Goal: Task Accomplishment & Management: Manage account settings

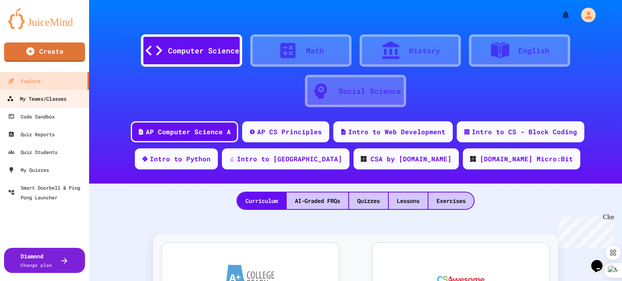
click at [49, 98] on div "My Teams/Classes" at bounding box center [37, 99] width 60 height 10
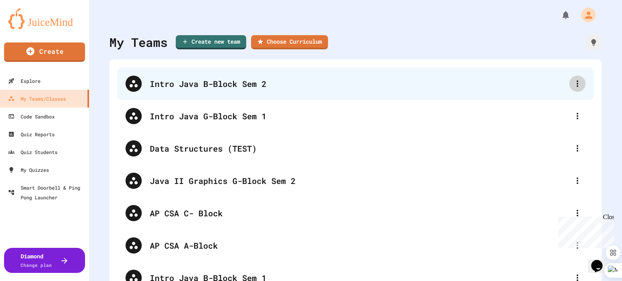
click at [577, 81] on div at bounding box center [577, 84] width 16 height 16
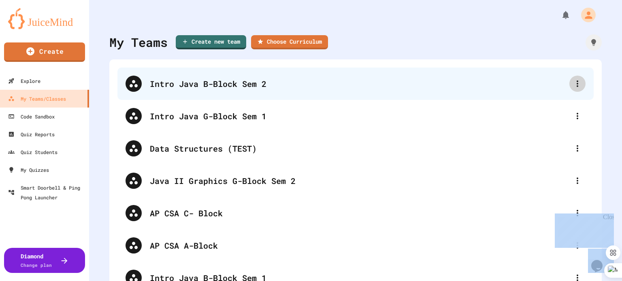
click at [577, 281] on div at bounding box center [311, 282] width 622 height 0
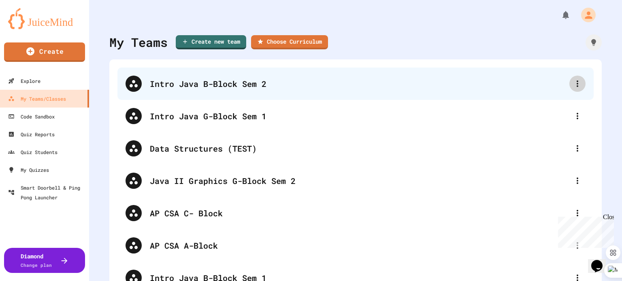
click at [577, 81] on div at bounding box center [577, 84] width 16 height 16
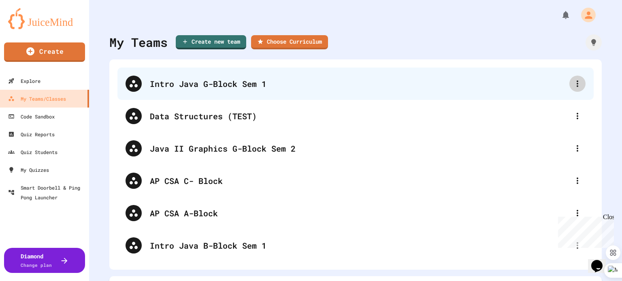
click at [573, 84] on icon at bounding box center [578, 84] width 10 height 10
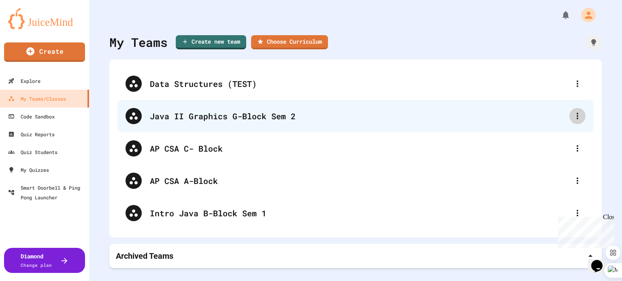
click at [571, 110] on div at bounding box center [577, 116] width 16 height 16
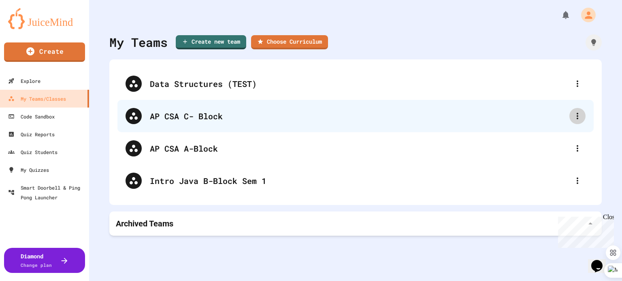
click at [577, 117] on div at bounding box center [577, 116] width 16 height 16
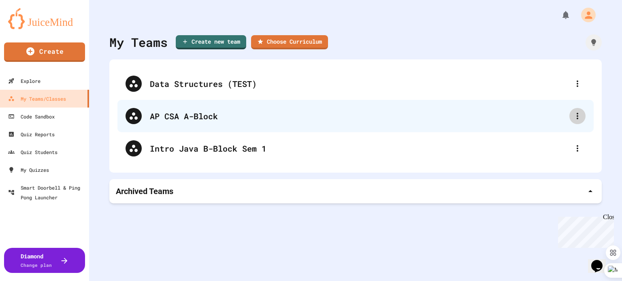
click at [573, 120] on icon at bounding box center [578, 116] width 10 height 10
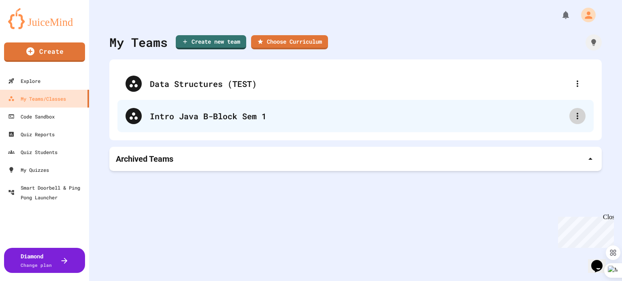
click at [573, 119] on icon at bounding box center [578, 116] width 10 height 10
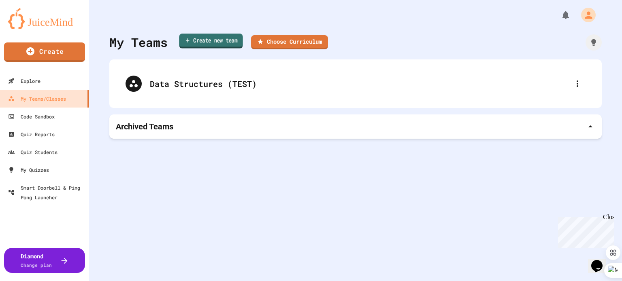
click at [224, 44] on link "Create new team" at bounding box center [211, 41] width 64 height 15
type input "**********"
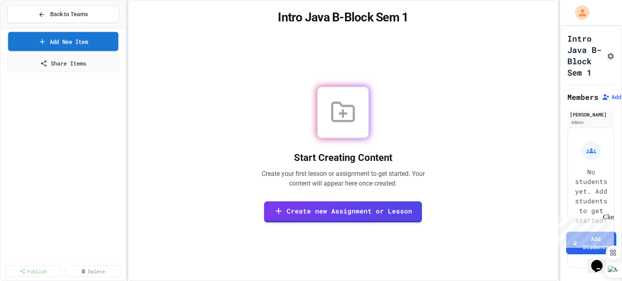
click at [74, 43] on link "Add New Item" at bounding box center [63, 41] width 110 height 19
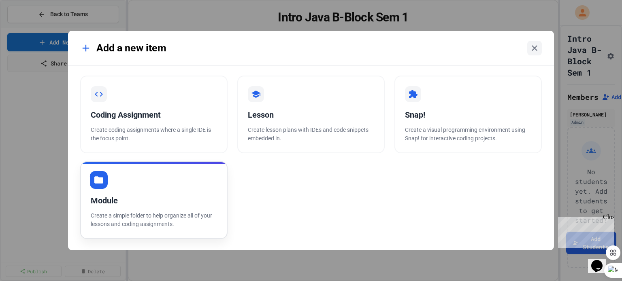
click at [118, 184] on div "Module Create a simple folder to help organize all of your lessons and coding a…" at bounding box center [153, 201] width 147 height 78
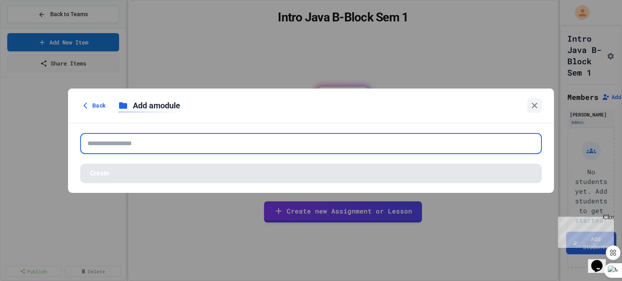
click at [107, 145] on input "text" at bounding box center [311, 143] width 462 height 21
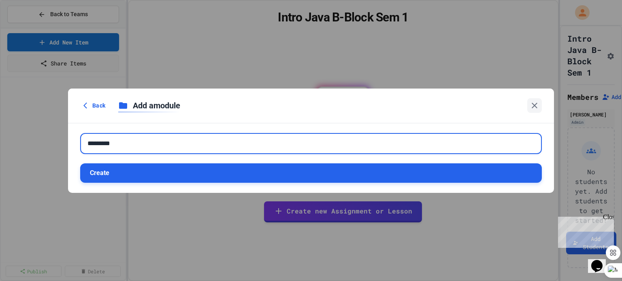
type input "*********"
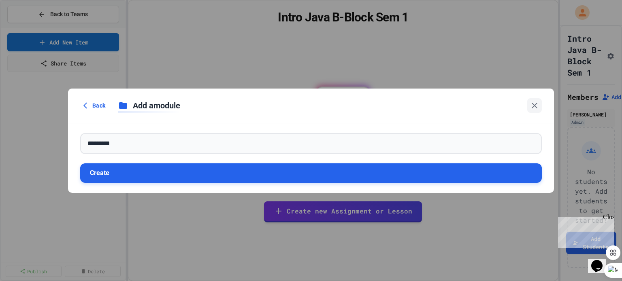
click at [126, 168] on button "Create" at bounding box center [311, 173] width 462 height 19
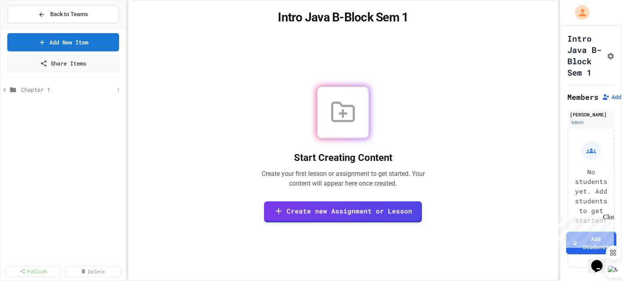
click at [3, 89] on icon at bounding box center [4, 89] width 7 height 7
click at [118, 89] on icon at bounding box center [118, 89] width 5 height 5
click at [105, 103] on button "Add Item" at bounding box center [98, 104] width 54 height 15
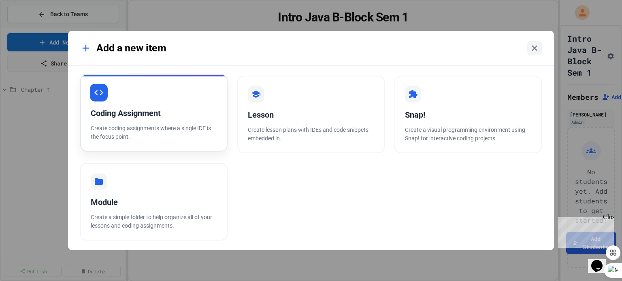
click at [125, 104] on div "Coding Assignment Create coding assignments where a single IDE is the focus poi…" at bounding box center [153, 113] width 147 height 78
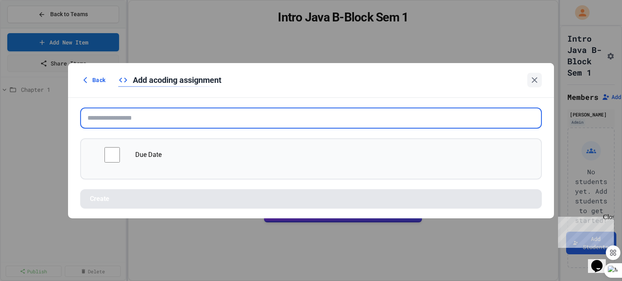
click at [110, 118] on input "text" at bounding box center [311, 118] width 462 height 21
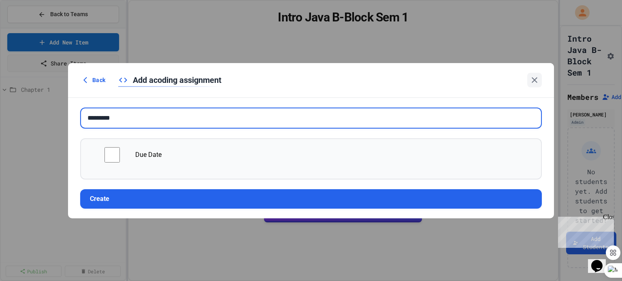
type input "*********"
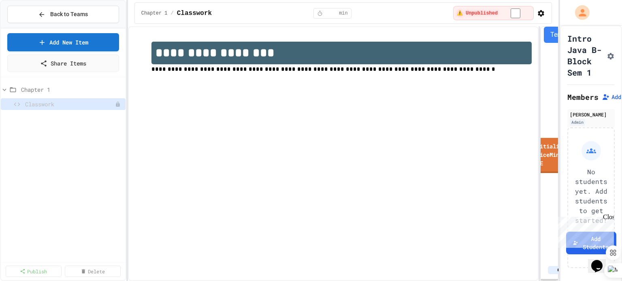
click at [235, 131] on div "**********" at bounding box center [333, 153] width 411 height 255
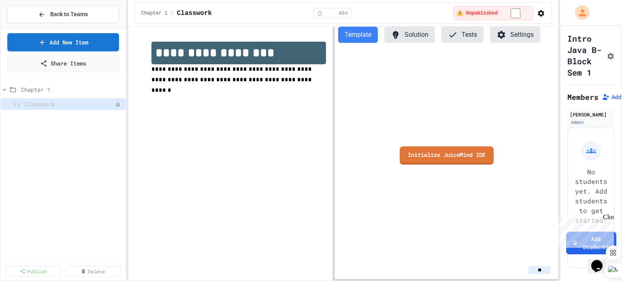
click at [332, 110] on div "**********" at bounding box center [343, 153] width 431 height 255
click at [252, 117] on div "**********" at bounding box center [230, 153] width 205 height 255
drag, startPoint x: 337, startPoint y: 51, endPoint x: 190, endPoint y: 49, distance: 147.0
click at [185, 48] on div "**********" at bounding box center [343, 153] width 431 height 255
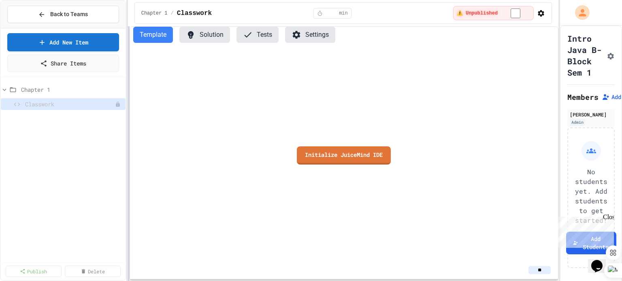
click at [126, 21] on div "**********" at bounding box center [311, 140] width 622 height 281
click at [322, 66] on div "Initialize JuiceMind IDE" at bounding box center [344, 155] width 428 height 212
click at [365, 157] on link "Initialize JuiceMind IDE" at bounding box center [343, 154] width 91 height 19
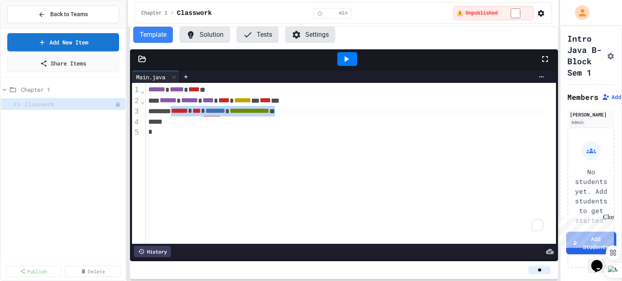
drag, startPoint x: 326, startPoint y: 112, endPoint x: 180, endPoint y: 111, distance: 145.4
click at [180, 111] on div "**********" at bounding box center [345, 111] width 399 height 11
click at [141, 63] on div at bounding box center [344, 58] width 428 height 19
click at [142, 61] on icon at bounding box center [142, 59] width 7 height 6
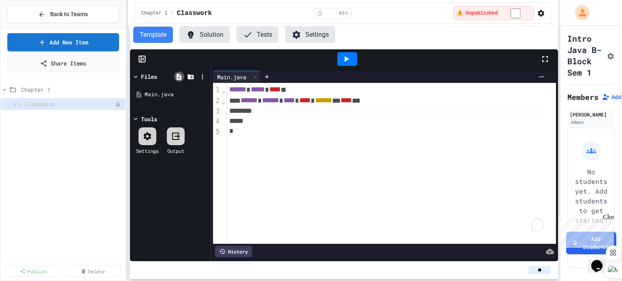
click at [178, 75] on icon at bounding box center [179, 77] width 5 height 6
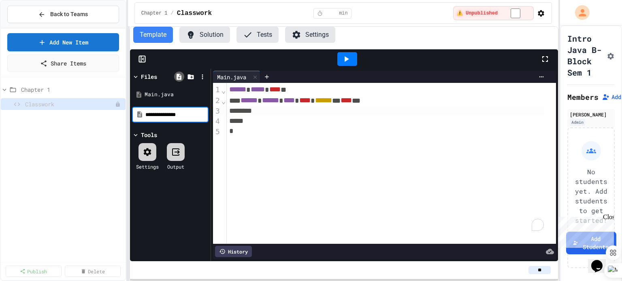
type input "**********"
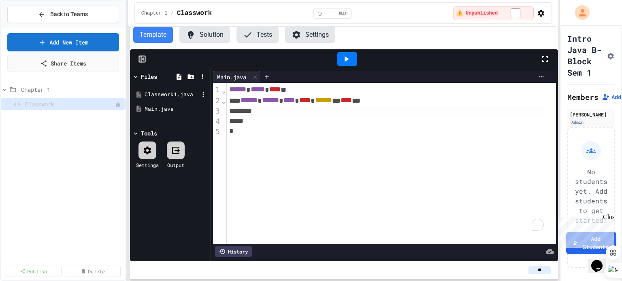
click at [157, 92] on div "Classwork1.java" at bounding box center [172, 95] width 54 height 8
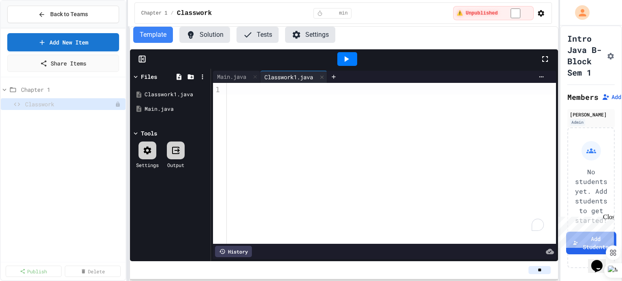
click at [281, 98] on div "To enrich screen reader interactions, please activate Accessibility in Grammarl…" at bounding box center [392, 163] width 330 height 161
click at [56, 14] on span "Back to Teams" at bounding box center [69, 14] width 38 height 9
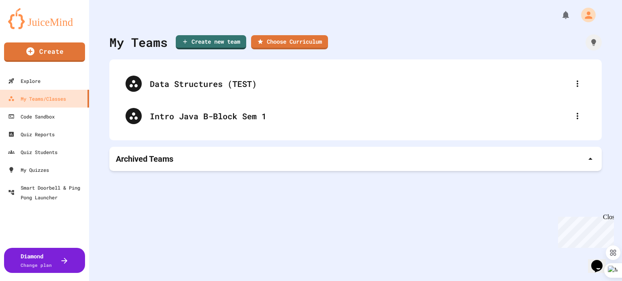
click at [140, 162] on p "Archived Teams" at bounding box center [145, 158] width 58 height 11
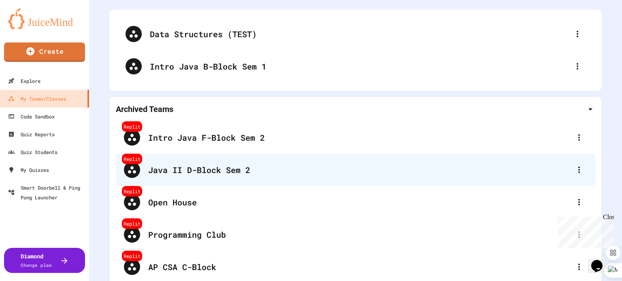
scroll to position [50, 0]
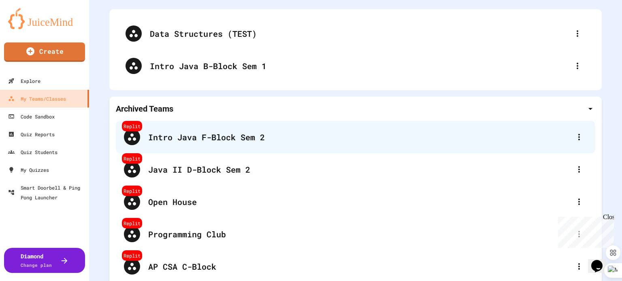
click at [198, 139] on div "Intro Java F-Block Sem 2" at bounding box center [359, 137] width 423 height 12
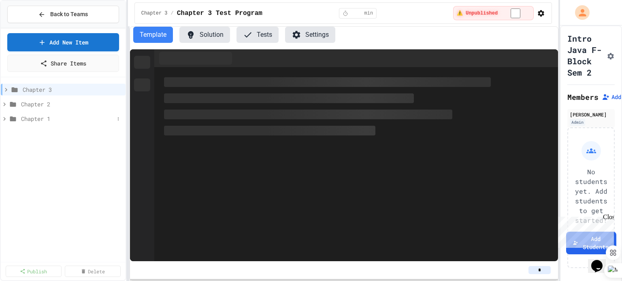
click at [23, 116] on span "Chapter 1" at bounding box center [67, 119] width 93 height 9
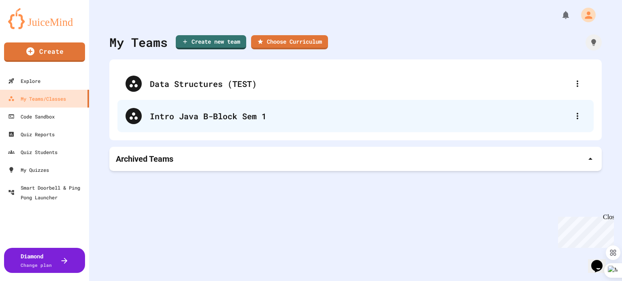
drag, startPoint x: 30, startPoint y: 2, endPoint x: 236, endPoint y: 114, distance: 234.1
click at [236, 114] on div "Intro Java B-Block Sem 1" at bounding box center [360, 116] width 420 height 12
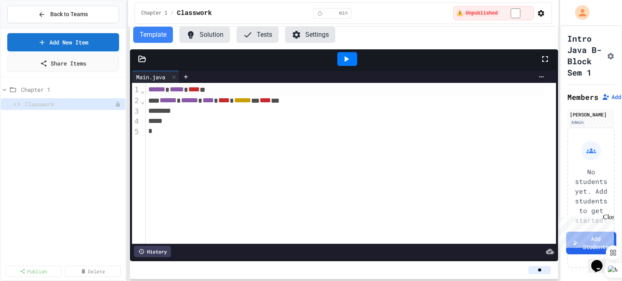
click at [140, 60] on icon at bounding box center [142, 59] width 8 height 8
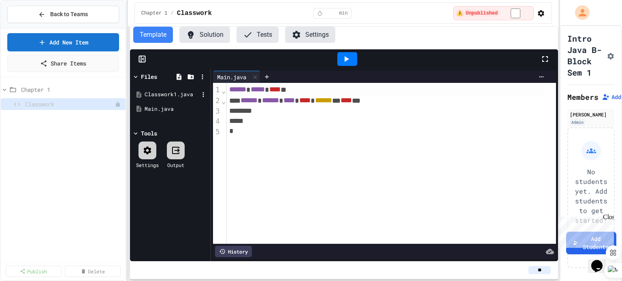
click at [152, 94] on div "Classwork1.java" at bounding box center [172, 95] width 54 height 8
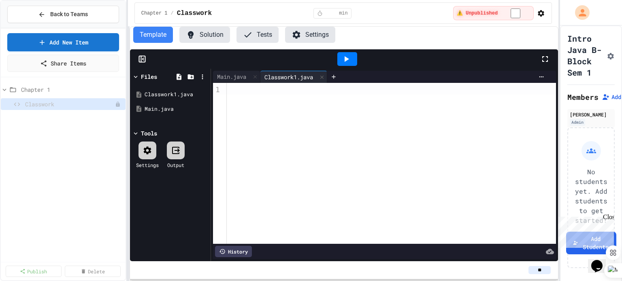
click at [202, 35] on button "Solution" at bounding box center [204, 35] width 51 height 16
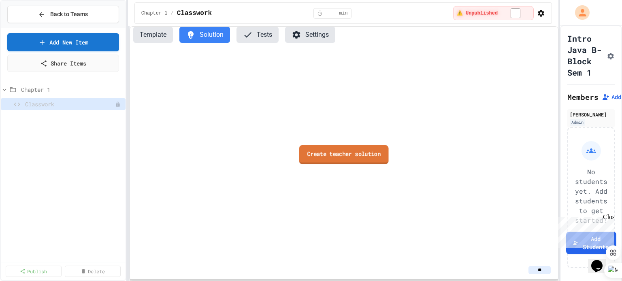
click at [332, 158] on link "Create teacher solution" at bounding box center [344, 154] width 90 height 19
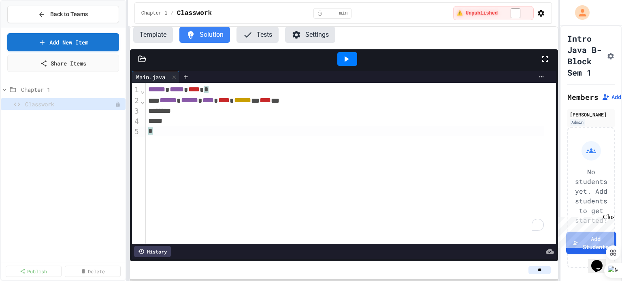
click at [273, 166] on div "****** ***** **** * ****** ****** **** **** * ****** ** **** *** * *" at bounding box center [351, 163] width 411 height 161
click at [142, 60] on icon at bounding box center [142, 59] width 8 height 8
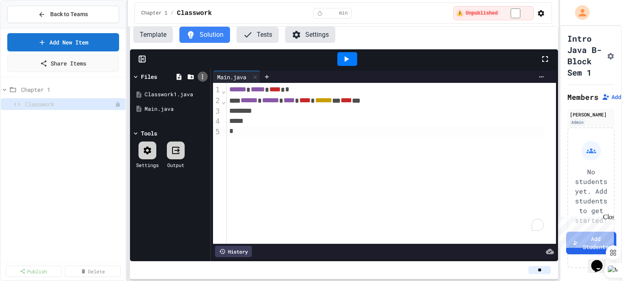
click at [198, 75] on div at bounding box center [203, 77] width 10 height 10
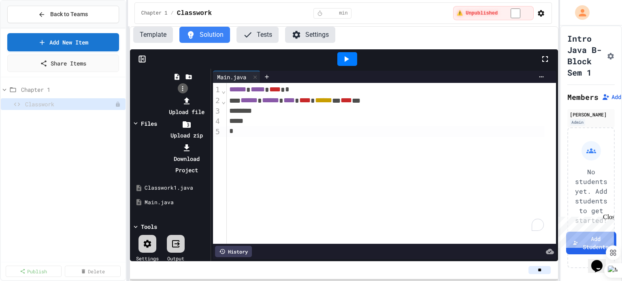
click at [198, 95] on div at bounding box center [182, 95] width 51 height 0
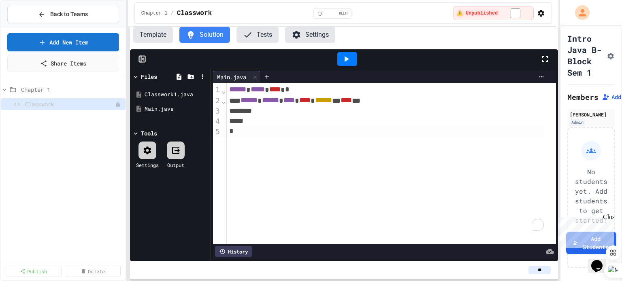
click at [151, 74] on div "Files" at bounding box center [149, 76] width 16 height 9
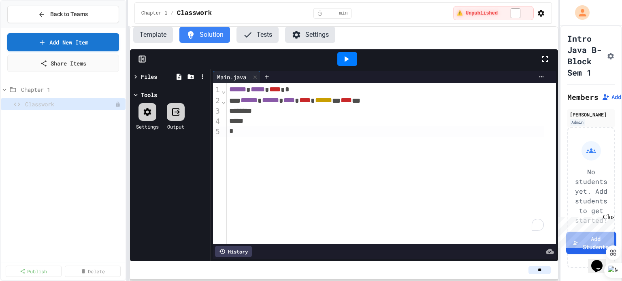
click at [151, 74] on div "Files" at bounding box center [149, 76] width 16 height 9
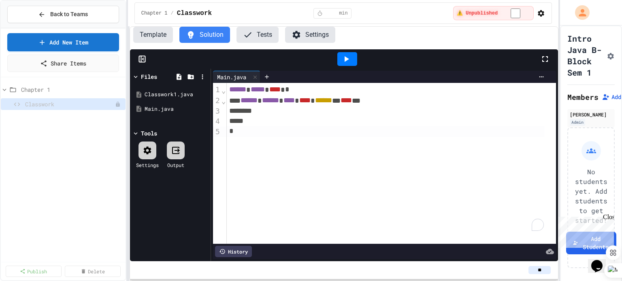
click at [347, 60] on icon at bounding box center [346, 59] width 10 height 10
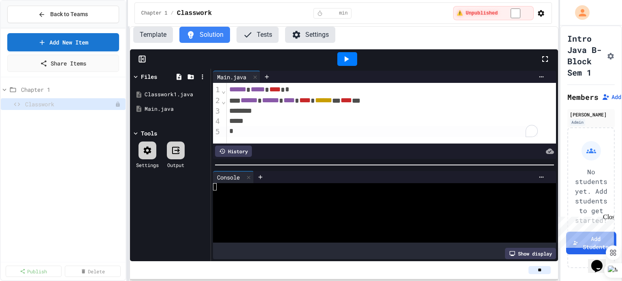
drag, startPoint x: 105, startPoint y: 2, endPoint x: 300, endPoint y: 37, distance: 197.9
click at [300, 37] on button "Settings" at bounding box center [310, 35] width 50 height 16
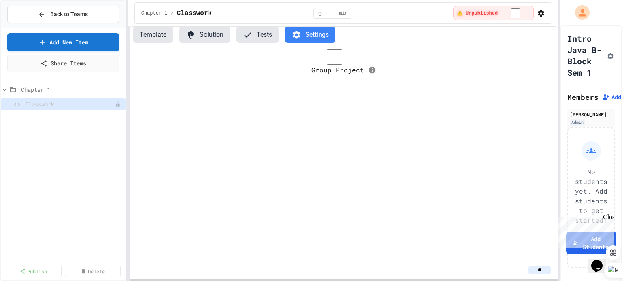
click at [211, 29] on button "Solution" at bounding box center [204, 35] width 51 height 16
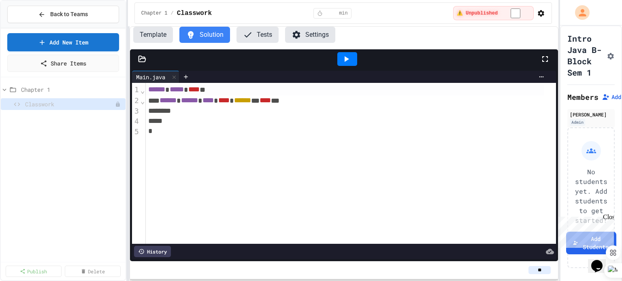
click at [152, 34] on button "Template" at bounding box center [153, 35] width 40 height 16
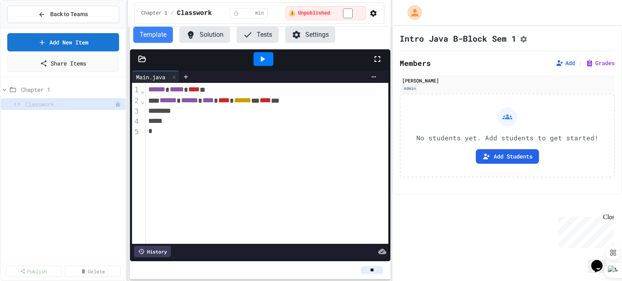
click at [391, 74] on div "**********" at bounding box center [311, 140] width 622 height 281
click at [526, 42] on icon "Assignment Settings" at bounding box center [523, 39] width 6 height 6
drag, startPoint x: 424, startPoint y: 84, endPoint x: 422, endPoint y: 123, distance: 38.9
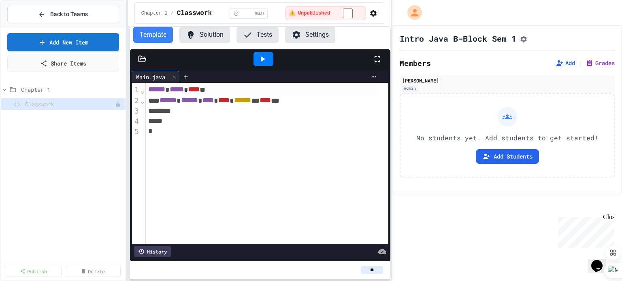
click at [433, 153] on div "No students yet. Add students to get started! Add Students" at bounding box center [507, 136] width 215 height 84
click at [494, 74] on div "Members Add | Grades [PERSON_NAME] Admin No students yet. Add students to get s…" at bounding box center [507, 118] width 215 height 120
click at [511, 160] on button "Add Students" at bounding box center [507, 156] width 63 height 15
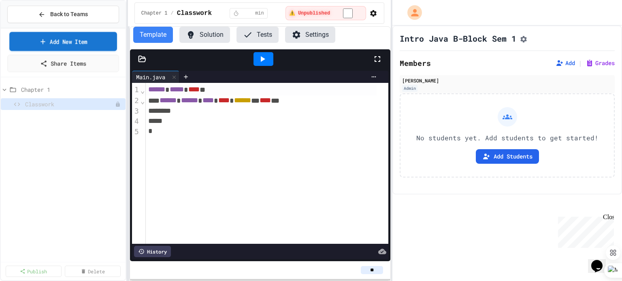
click at [79, 44] on link "Add New Item" at bounding box center [63, 41] width 108 height 19
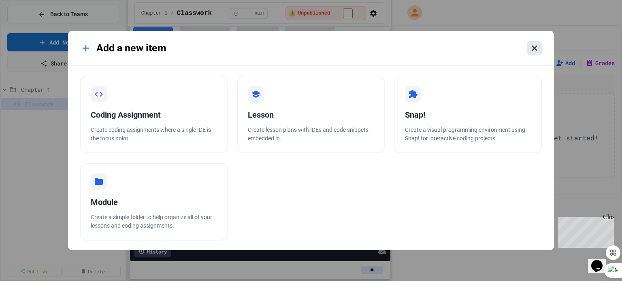
click at [535, 53] on icon at bounding box center [535, 48] width 10 height 10
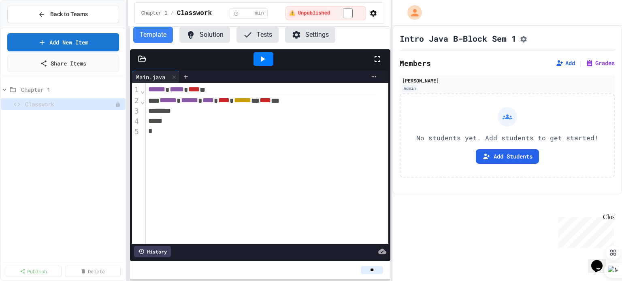
select select "**********"
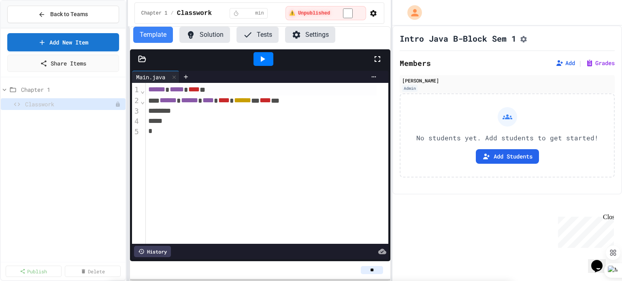
select select "**********"
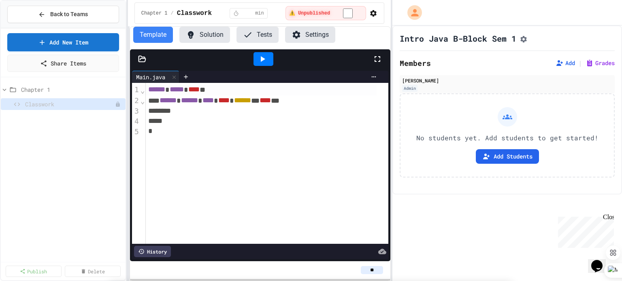
click at [61, 15] on span "Back to Teams" at bounding box center [69, 14] width 38 height 9
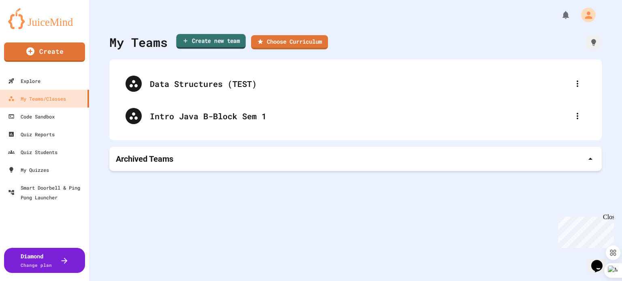
click at [225, 43] on link "Create new team" at bounding box center [211, 41] width 70 height 15
